Goal: Navigation & Orientation: Find specific page/section

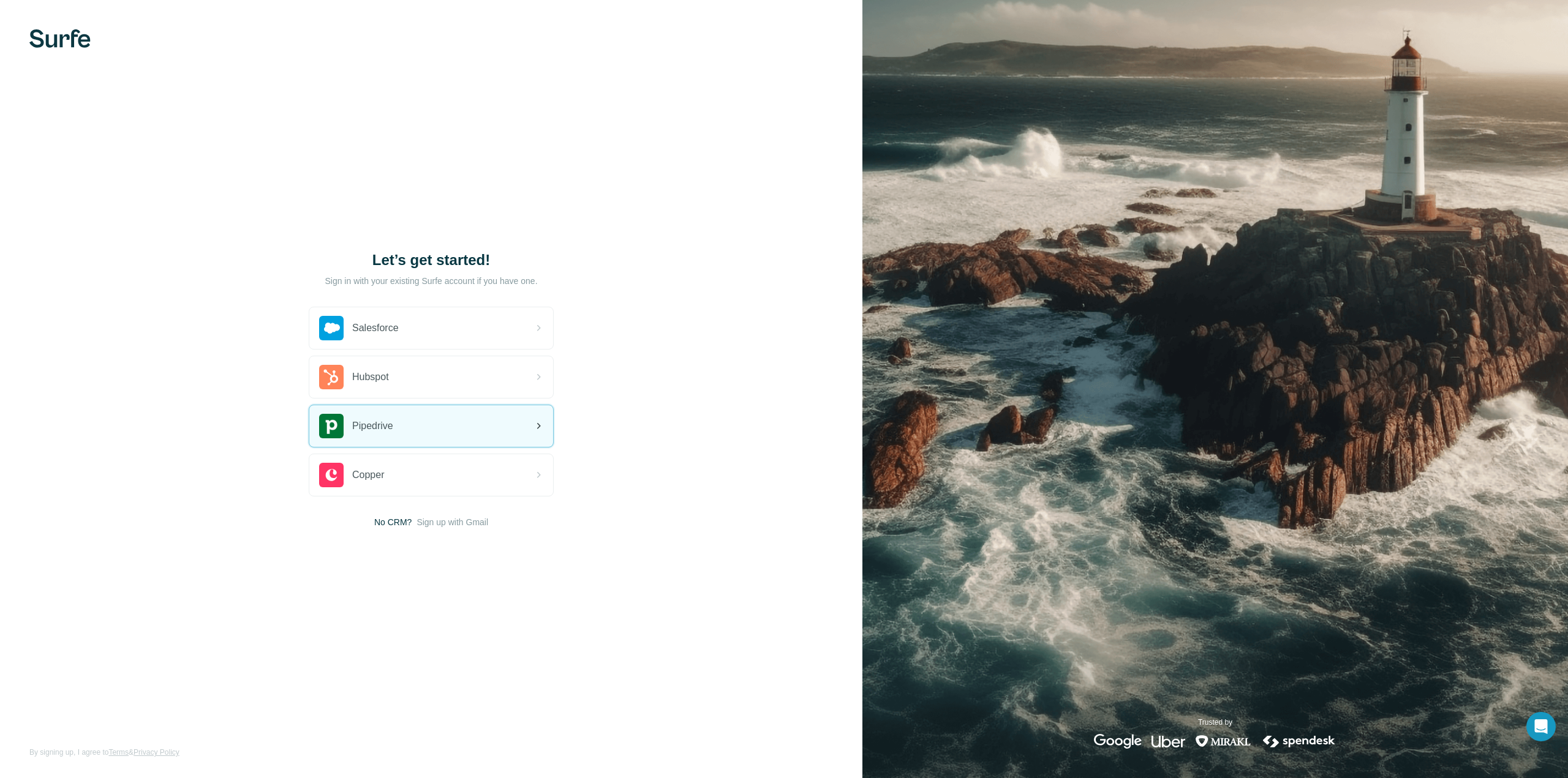
click at [407, 424] on div "Pipedrive" at bounding box center [430, 426] width 244 height 42
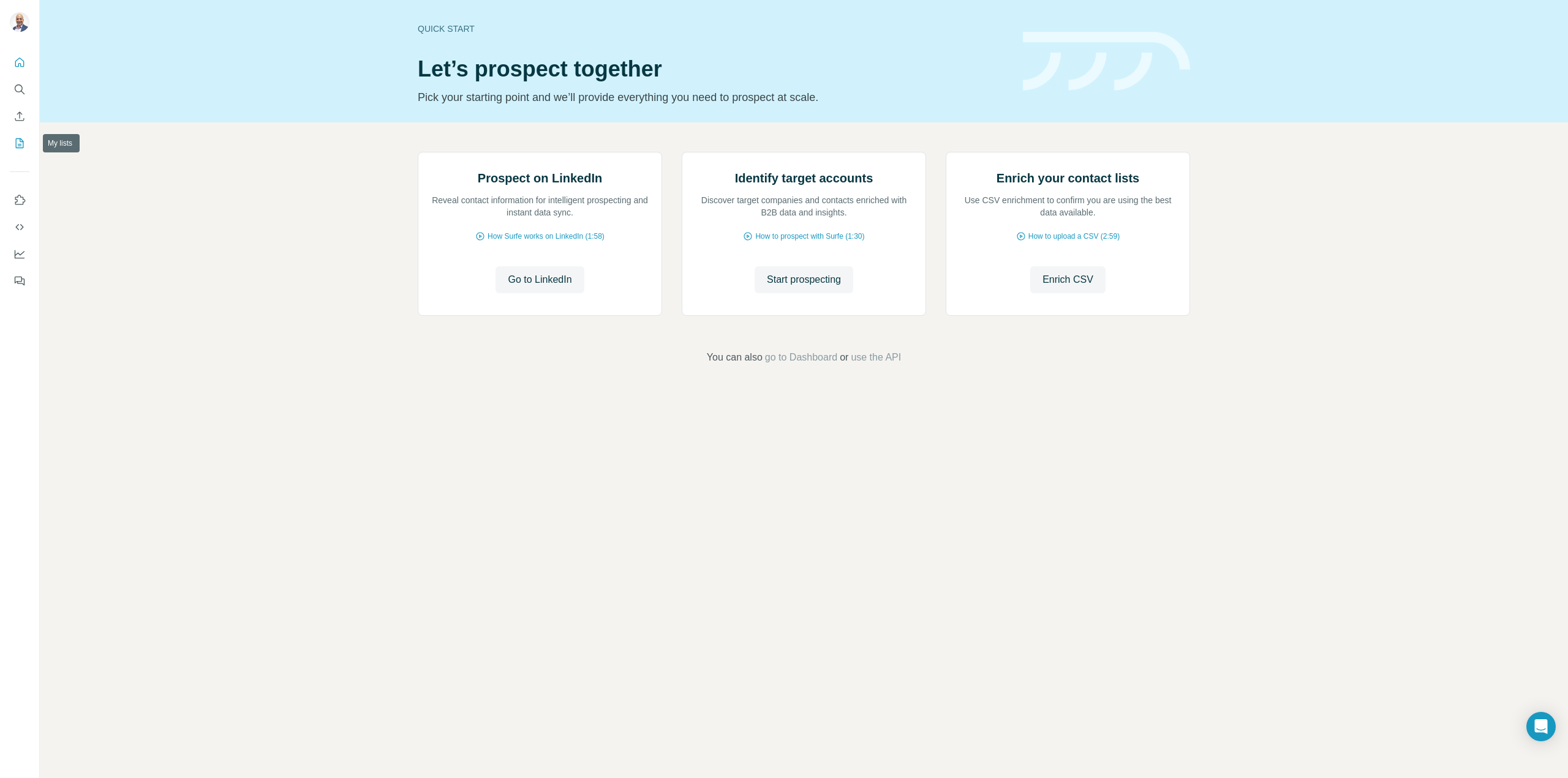
click at [16, 147] on icon "My lists" at bounding box center [19, 143] width 12 height 12
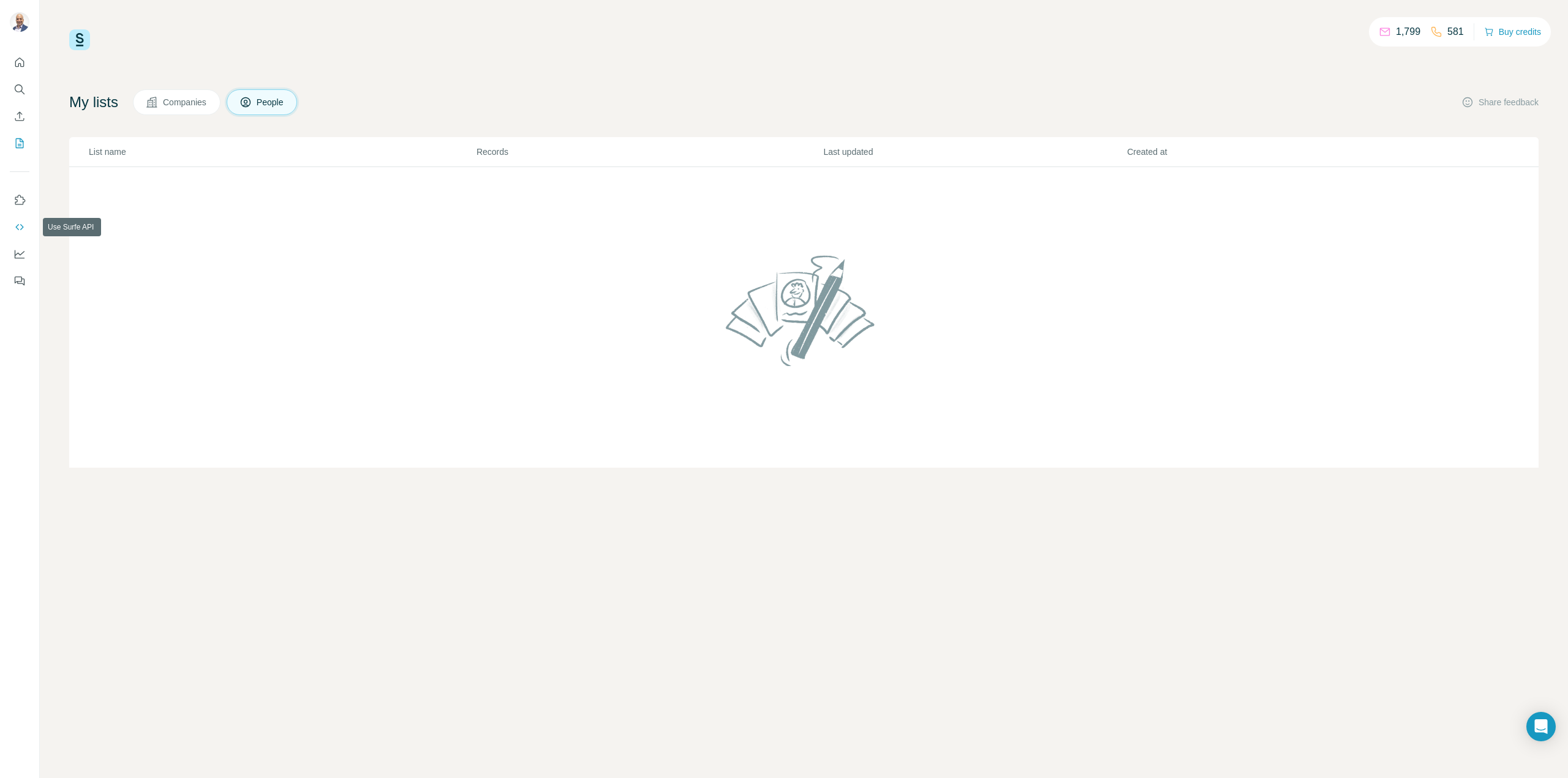
click at [23, 224] on icon "Use Surfe API" at bounding box center [19, 226] width 12 height 12
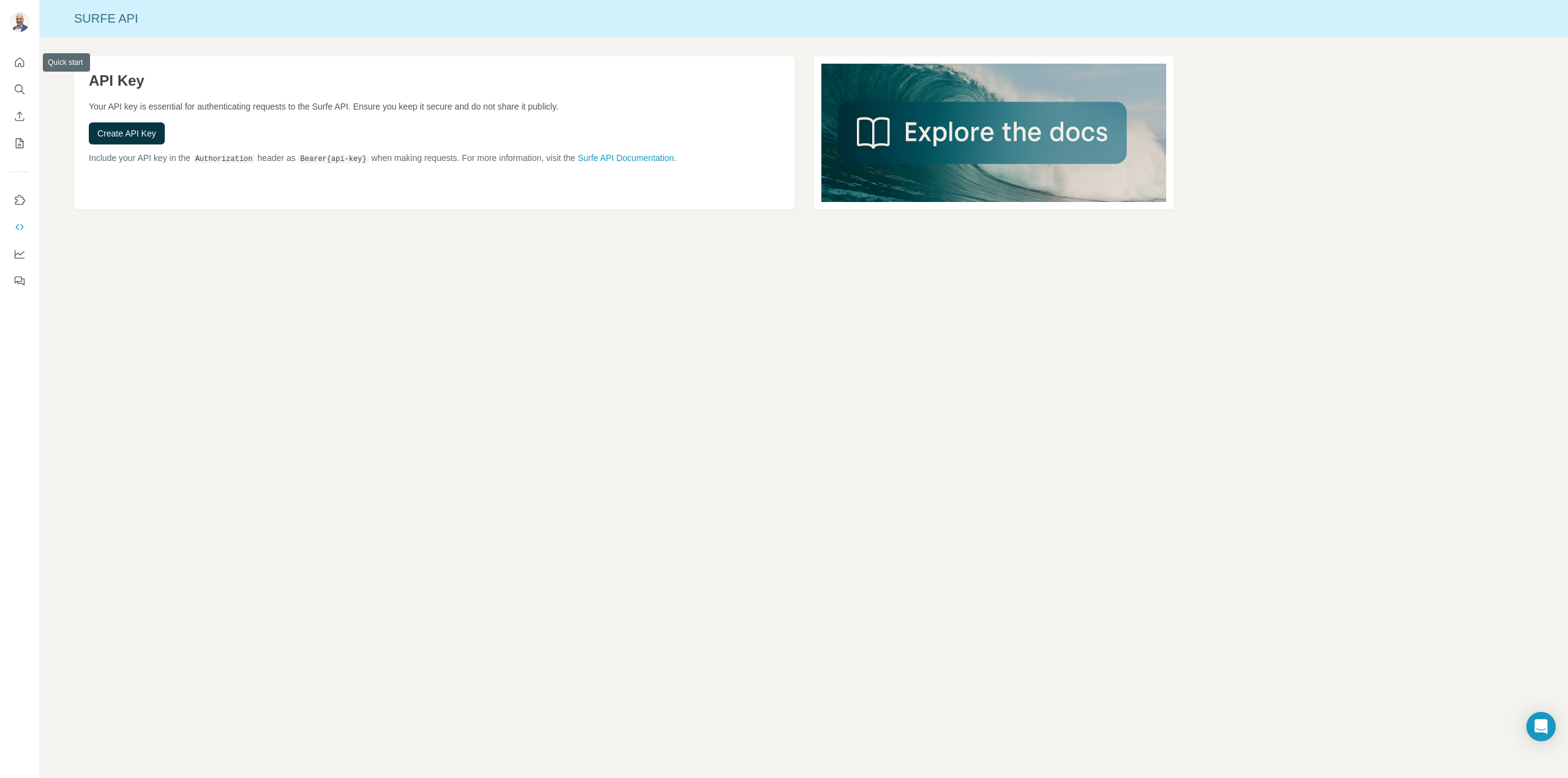
click at [31, 60] on div at bounding box center [19, 168] width 39 height 248
click at [22, 65] on icon "Quick start" at bounding box center [19, 62] width 12 height 12
